Goal: Task Accomplishment & Management: Complete application form

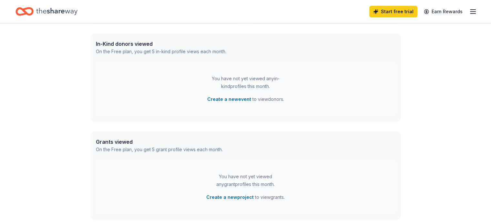
scroll to position [124, 0]
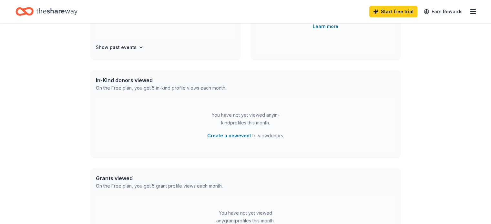
click at [485, 99] on div "👋 Hi [PERSON_NAME] In-Kind Create new event You don't have an active event. Cre…" at bounding box center [245, 88] width 491 height 377
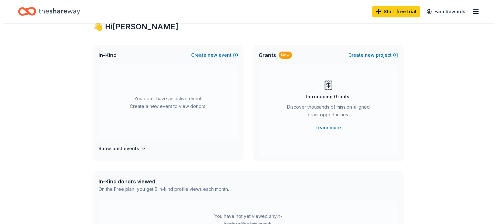
scroll to position [0, 0]
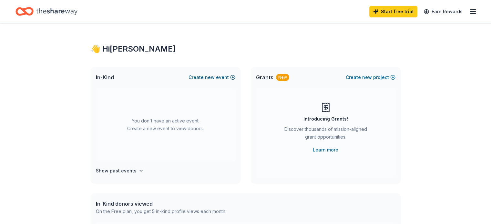
click at [210, 80] on span "new" at bounding box center [210, 78] width 10 height 8
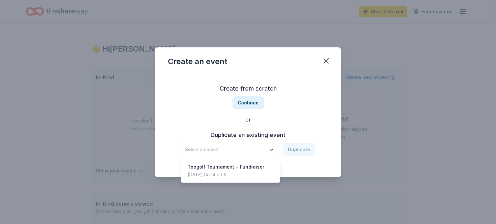
click at [271, 150] on icon "button" at bounding box center [271, 150] width 6 height 6
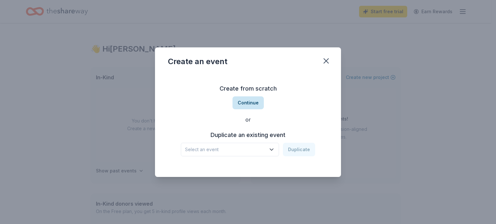
click at [248, 105] on button "Continue" at bounding box center [247, 103] width 31 height 13
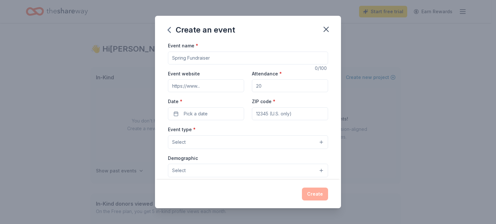
click at [184, 59] on input "Event name *" at bounding box center [248, 58] width 160 height 13
type input "Bet on Impact"
click at [199, 83] on input "Event website" at bounding box center [206, 85] width 76 height 13
type input "[URL][DOMAIN_NAME]"
click at [197, 112] on span "Pick a date" at bounding box center [196, 114] width 24 height 8
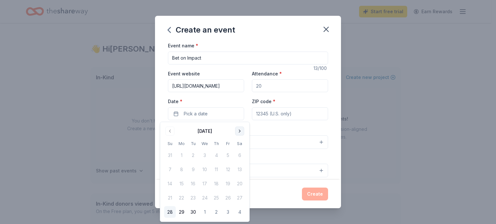
click at [239, 130] on button "Go to next month" at bounding box center [239, 131] width 9 height 9
click at [238, 182] on button "18" at bounding box center [240, 184] width 12 height 12
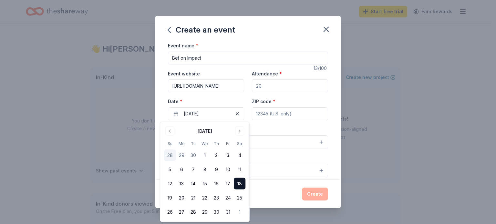
click at [260, 89] on input "Attendance *" at bounding box center [290, 85] width 76 height 13
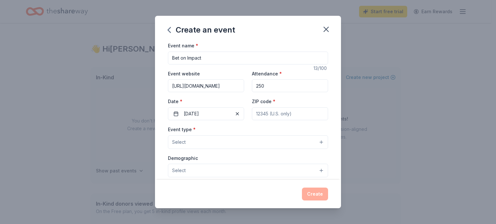
type input "250"
click at [285, 111] on input "ZIP code *" at bounding box center [290, 114] width 76 height 13
type input "90247"
click at [180, 140] on span "Select" at bounding box center [179, 143] width 14 height 8
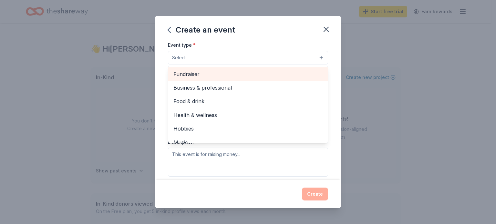
click at [228, 70] on span "Fundraiser" at bounding box center [247, 74] width 149 height 8
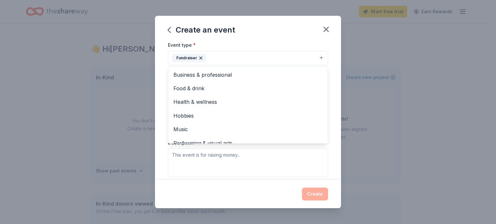
click at [332, 93] on div "Event name * Bet on Impact 13 /100 Event website [URL][DOMAIN_NAME] Attendance …" at bounding box center [248, 111] width 186 height 139
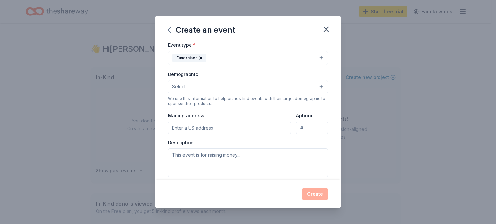
click at [232, 86] on button "Select" at bounding box center [248, 87] width 160 height 14
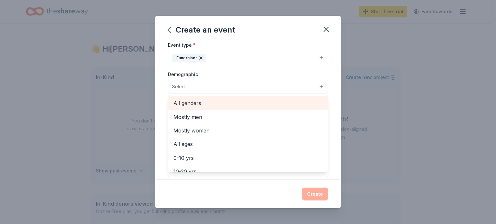
click at [190, 103] on span "All genders" at bounding box center [247, 103] width 149 height 8
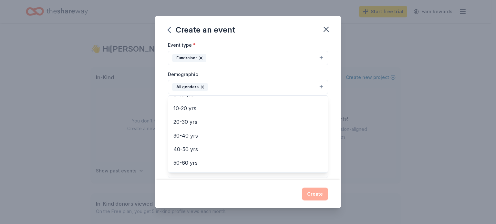
scroll to position [54, 0]
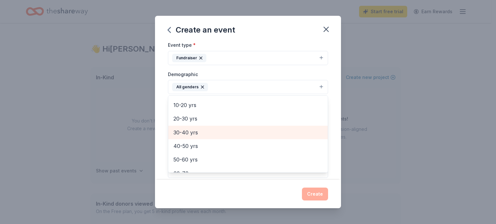
click at [213, 127] on div "30-40 yrs" at bounding box center [248, 133] width 160 height 14
click at [209, 133] on span "40-50 yrs" at bounding box center [247, 133] width 149 height 8
click at [209, 133] on span "50-60 yrs" at bounding box center [247, 133] width 149 height 8
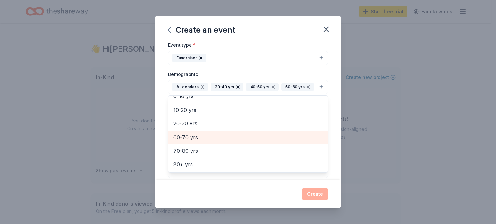
click at [209, 133] on span "60-70 yrs" at bounding box center [247, 137] width 149 height 8
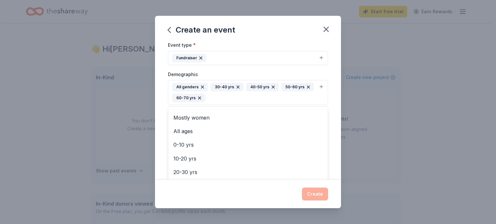
scroll to position [0, 0]
click at [330, 109] on div "Event name * Bet on Impact 13 /100 Event website [URL][DOMAIN_NAME] Attendance …" at bounding box center [248, 111] width 186 height 139
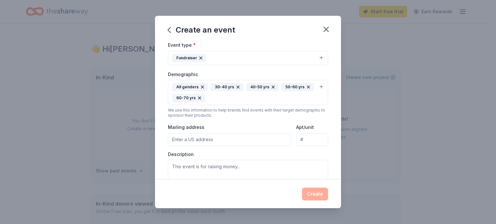
click at [211, 135] on input "Mailing address" at bounding box center [229, 139] width 123 height 13
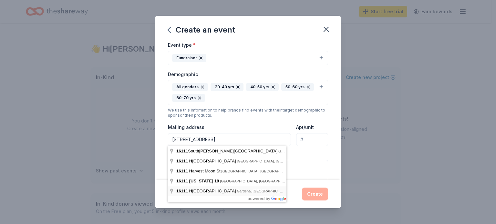
type input "[STREET_ADDRESS]"
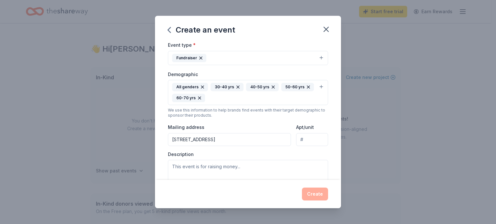
click at [305, 140] on input "Apt/unit" at bounding box center [312, 139] width 32 height 13
type input "2"
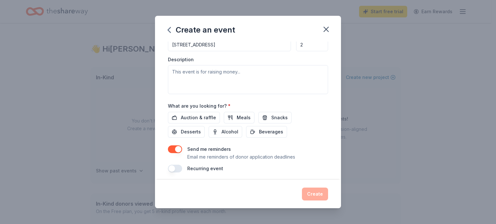
scroll to position [182, 0]
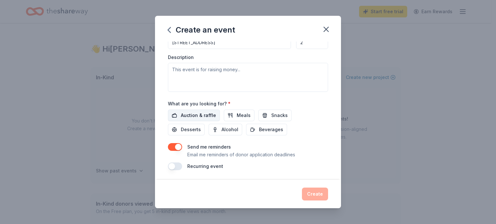
click at [194, 116] on span "Auction & raffle" at bounding box center [198, 116] width 35 height 8
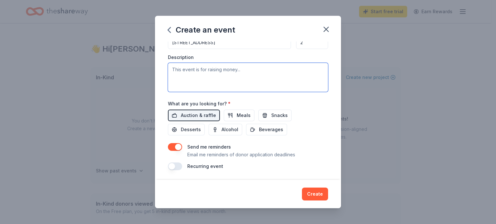
click at [216, 73] on textarea at bounding box center [248, 77] width 160 height 29
paste textarea "Lo Ipsumdo 08, 0820, Sitametco ad Elit sedd eiusmodte inc utlab et dolore magn …"
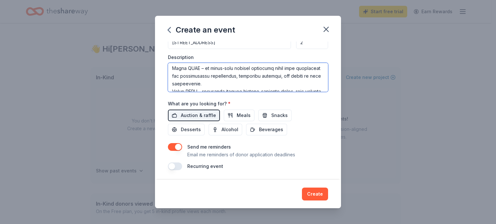
scroll to position [83, 0]
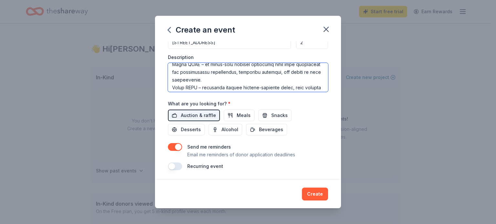
click at [172, 72] on textarea at bounding box center [248, 77] width 160 height 29
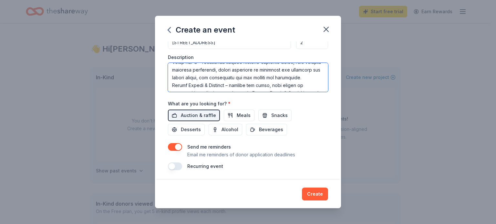
scroll to position [108, 0]
click at [172, 69] on textarea at bounding box center [248, 77] width 160 height 29
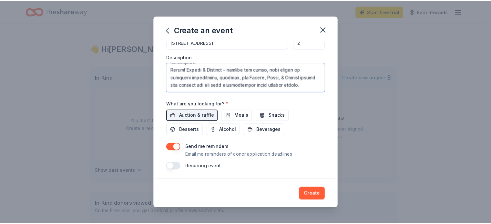
scroll to position [134, 0]
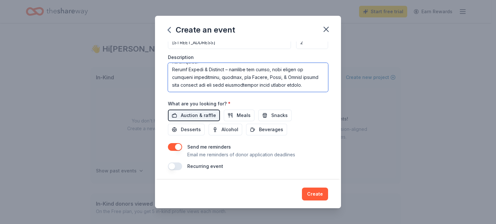
click at [171, 73] on textarea at bounding box center [248, 77] width 160 height 29
type textarea "Lo Ipsumdo 24, 9575, Sitametco ad Elit sedd eiusmodte inc utlab et dolore magn …"
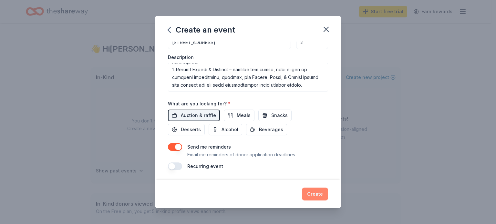
click at [313, 191] on button "Create" at bounding box center [315, 194] width 26 height 13
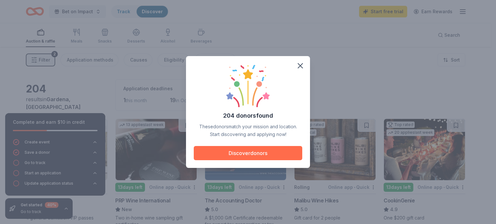
click at [270, 151] on button "Discover donors" at bounding box center [248, 153] width 108 height 14
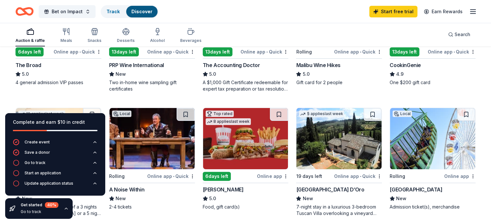
scroll to position [137, 0]
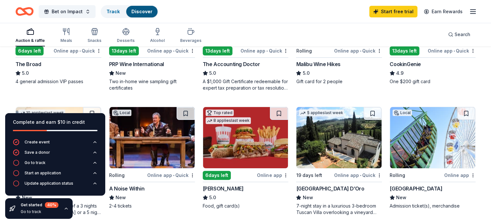
click at [66, 207] on icon "button" at bounding box center [66, 208] width 5 height 5
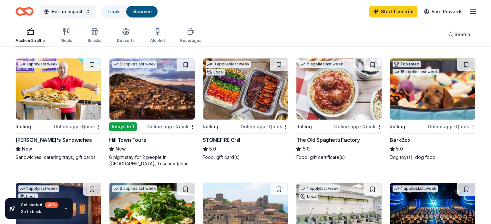
scroll to position [309, 0]
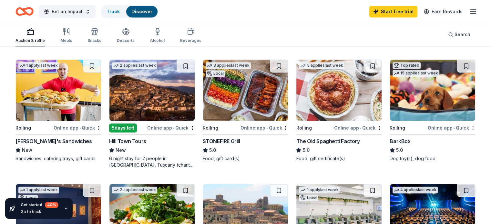
click at [423, 94] on img at bounding box center [432, 90] width 85 height 61
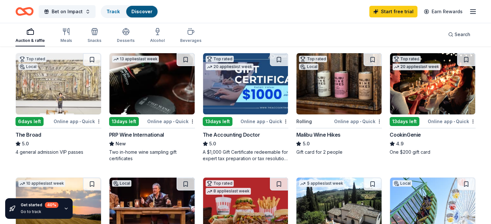
scroll to position [65, 0]
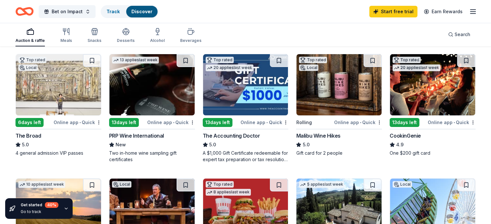
click at [332, 90] on img at bounding box center [338, 84] width 85 height 61
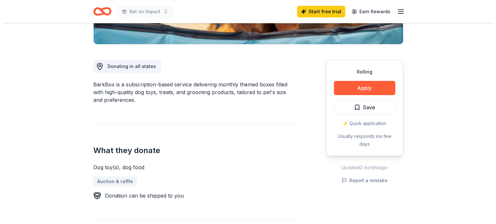
scroll to position [157, 0]
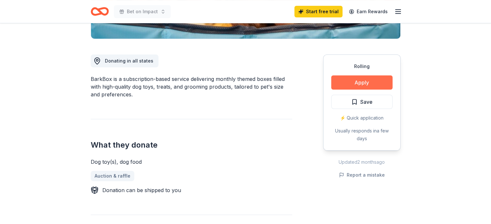
click at [357, 83] on button "Apply" at bounding box center [361, 83] width 61 height 14
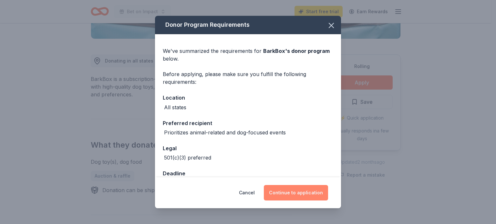
click at [302, 187] on button "Continue to application" at bounding box center [296, 192] width 64 height 15
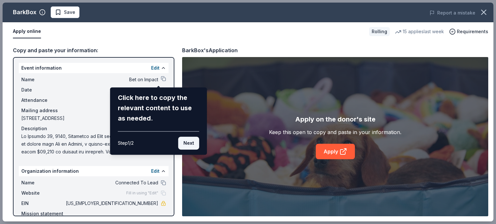
click at [191, 143] on button "Next" at bounding box center [188, 143] width 21 height 13
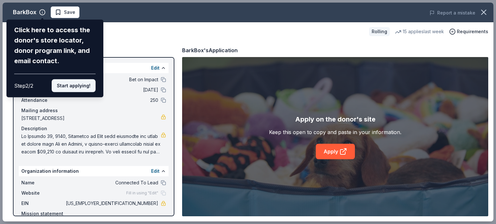
click at [84, 85] on button "Start applying!" at bounding box center [74, 85] width 44 height 13
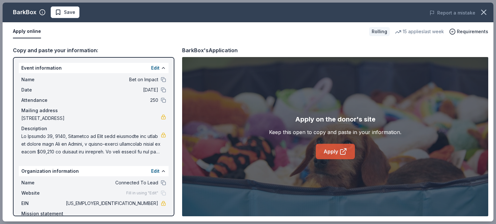
click at [342, 150] on icon at bounding box center [342, 152] width 5 height 5
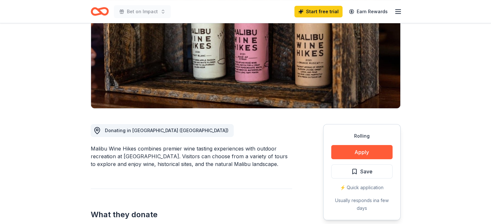
scroll to position [86, 0]
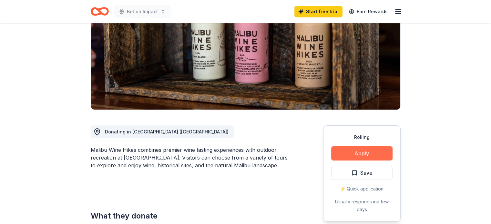
click at [366, 157] on button "Apply" at bounding box center [361, 154] width 61 height 14
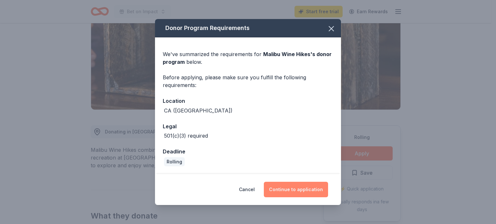
click at [286, 191] on button "Continue to application" at bounding box center [296, 189] width 64 height 15
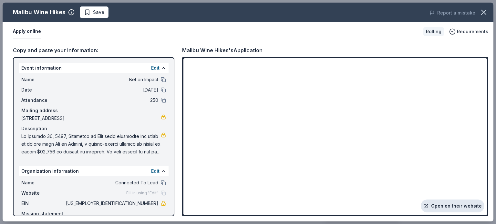
click at [456, 204] on link "Open on their website" at bounding box center [453, 206] width 64 height 13
drag, startPoint x: 489, startPoint y: 169, endPoint x: 489, endPoint y: 142, distance: 26.8
click at [489, 142] on div "Copy and paste your information: Event information Edit Name Bet on Impact Date…" at bounding box center [248, 131] width 491 height 181
click at [485, 10] on icon "button" at bounding box center [483, 12] width 9 height 9
